Goal: Information Seeking & Learning: Find specific fact

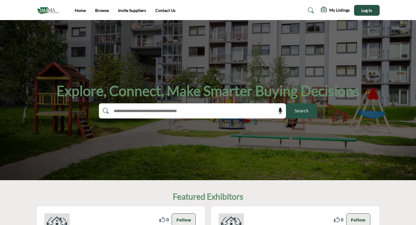
click at [215, 113] on input "text" at bounding box center [179, 110] width 139 height 9
click at [307, 110] on span "Search" at bounding box center [301, 111] width 14 height 6
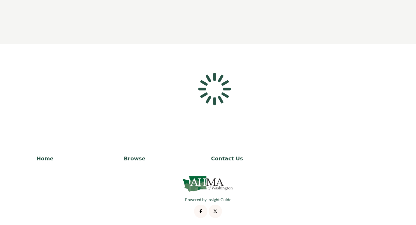
scroll to position [45, 0]
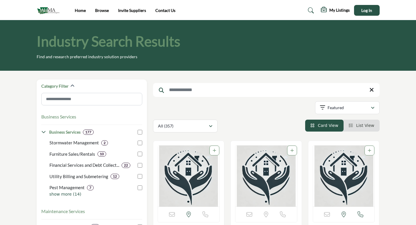
click at [47, 12] on img at bounding box center [50, 11] width 26 height 10
click at [206, 175] on img "Open Listing in new tab" at bounding box center [189, 175] width 62 height 61
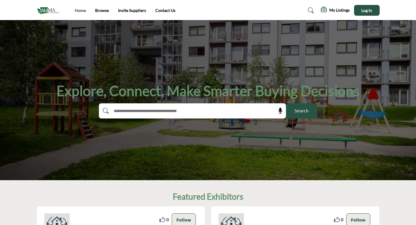
click at [84, 9] on link "Home" at bounding box center [80, 10] width 11 height 5
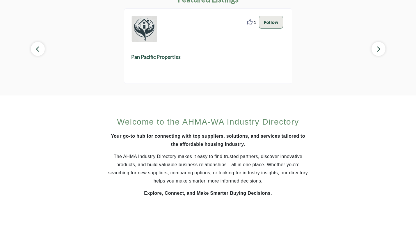
scroll to position [320, 0]
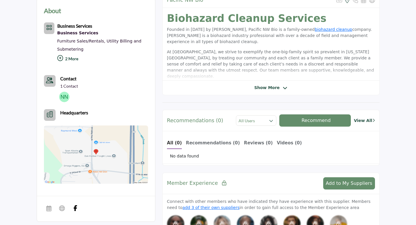
scroll to position [87, 0]
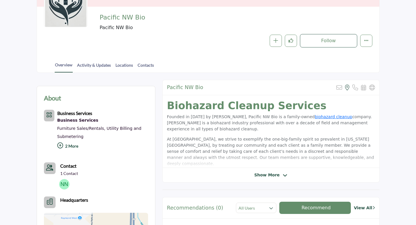
click at [207, 61] on div "Overview Activity & Updates Locations Contacts" at bounding box center [215, 63] width 328 height 18
drag, startPoint x: 232, startPoint y: 115, endPoint x: 242, endPoint y: 115, distance: 10.8
click at [239, 115] on p "Founded in 2019 by Nicole Norman, Pacific NW Bio is a family-owned biohazard cl…" at bounding box center [271, 123] width 208 height 18
drag, startPoint x: 242, startPoint y: 115, endPoint x: 246, endPoint y: 115, distance: 3.8
click at [243, 115] on p "Founded in 2019 by Nicole Norman, Pacific NW Bio is a family-owned biohazard cl…" at bounding box center [271, 123] width 208 height 18
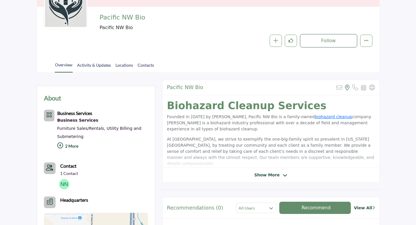
drag, startPoint x: 246, startPoint y: 115, endPoint x: 225, endPoint y: 119, distance: 21.4
click at [247, 115] on p "Founded in 2019 by Nicole Norman, Pacific NW Bio is a family-owned biohazard cl…" at bounding box center [271, 123] width 208 height 18
click at [217, 121] on p "Founded in 2019 by Nicole Norman, Pacific NW Bio is a family-owned biohazard cl…" at bounding box center [271, 123] width 208 height 18
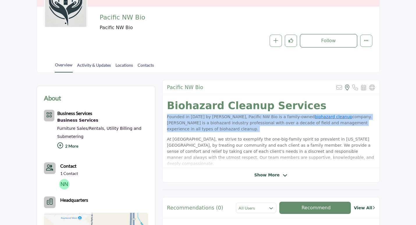
click at [217, 121] on p "Founded in 2019 by Nicole Norman, Pacific NW Bio is a family-owned biohazard cl…" at bounding box center [271, 123] width 208 height 18
click at [182, 124] on p "Founded in 2019 by Nicole Norman, Pacific NW Bio is a family-owned biohazard cl…" at bounding box center [271, 123] width 208 height 18
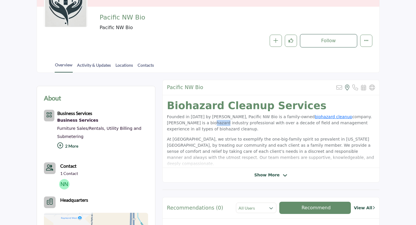
drag, startPoint x: 185, startPoint y: 124, endPoint x: 216, endPoint y: 124, distance: 31.1
click at [210, 124] on p "Founded in 2019 by Nicole Norman, Pacific NW Bio is a family-owned biohazard cl…" at bounding box center [271, 123] width 208 height 18
click at [220, 124] on p "Founded in 2019 by Nicole Norman, Pacific NW Bio is a family-owned biohazard cl…" at bounding box center [271, 123] width 208 height 18
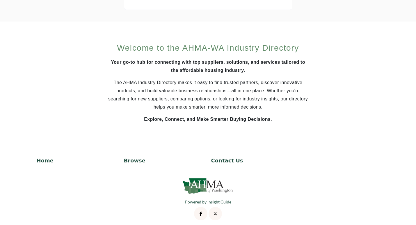
scroll to position [387, 0]
